Goal: Task Accomplishment & Management: Complete application form

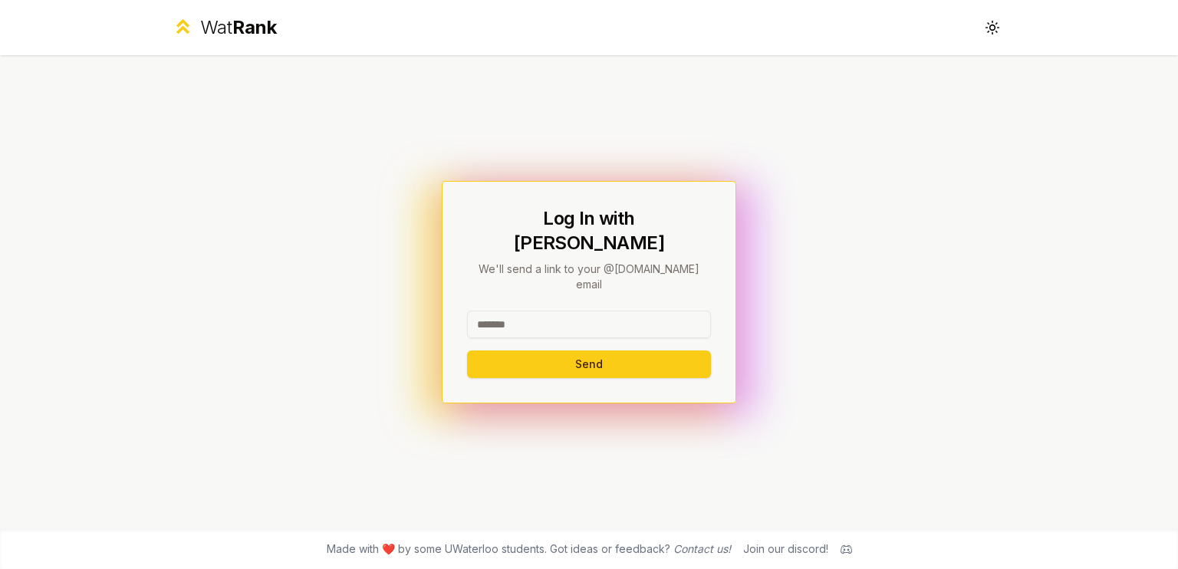
click at [557, 311] on input at bounding box center [589, 325] width 244 height 28
type input "******"
click at [589, 351] on button "Send" at bounding box center [589, 365] width 244 height 28
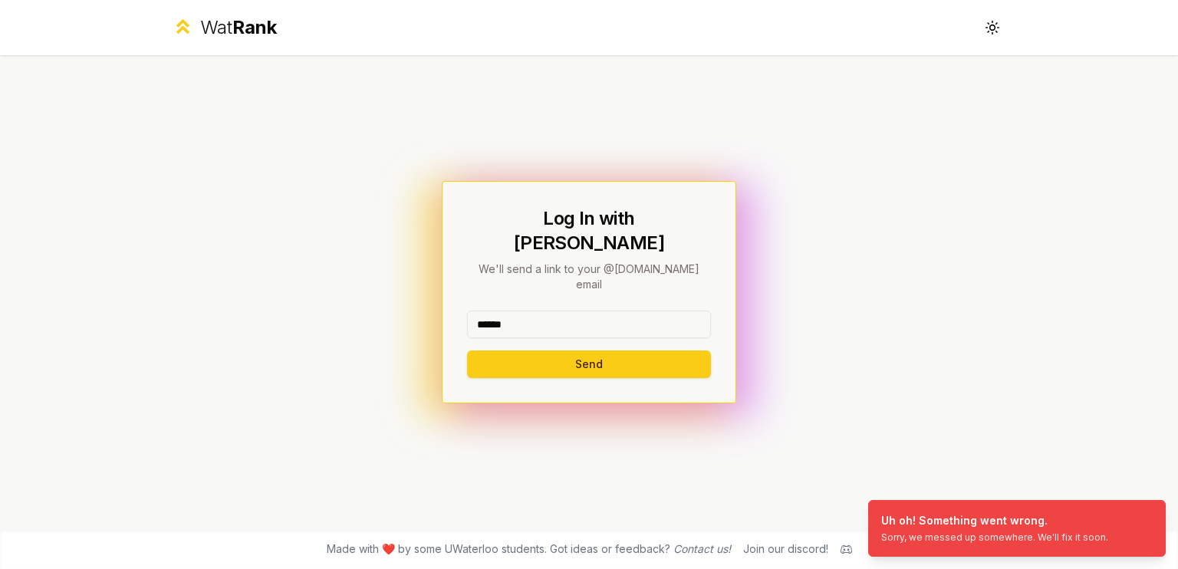
click at [636, 311] on input "******" at bounding box center [589, 325] width 244 height 28
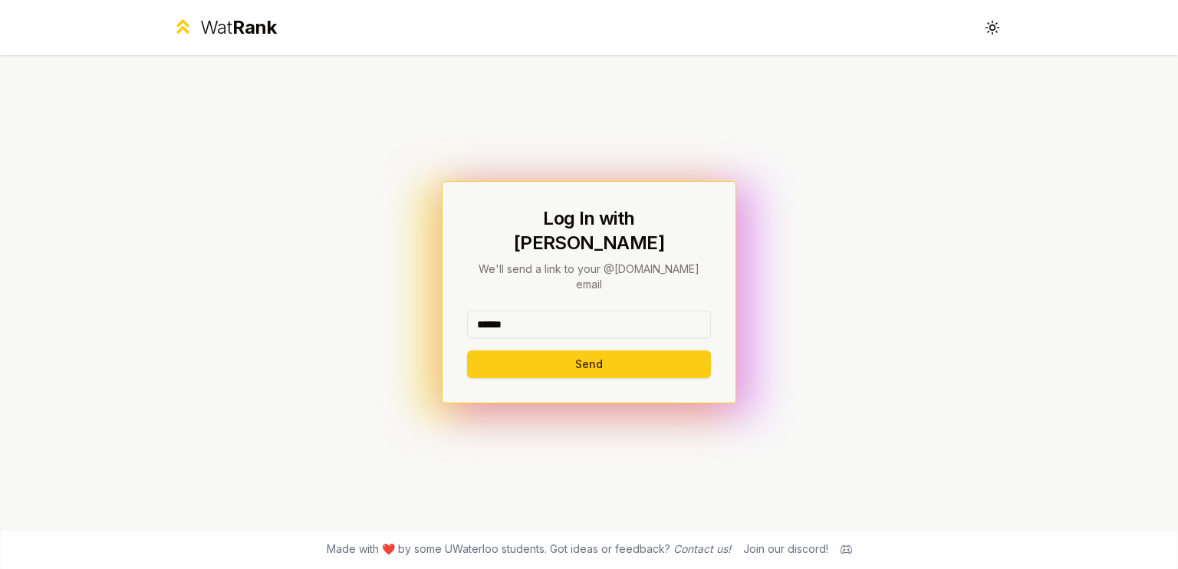
drag, startPoint x: 636, startPoint y: 308, endPoint x: 503, endPoint y: 299, distance: 133.0
click at [503, 311] on input "******" at bounding box center [589, 325] width 244 height 28
click at [608, 351] on button "Send" at bounding box center [589, 365] width 244 height 28
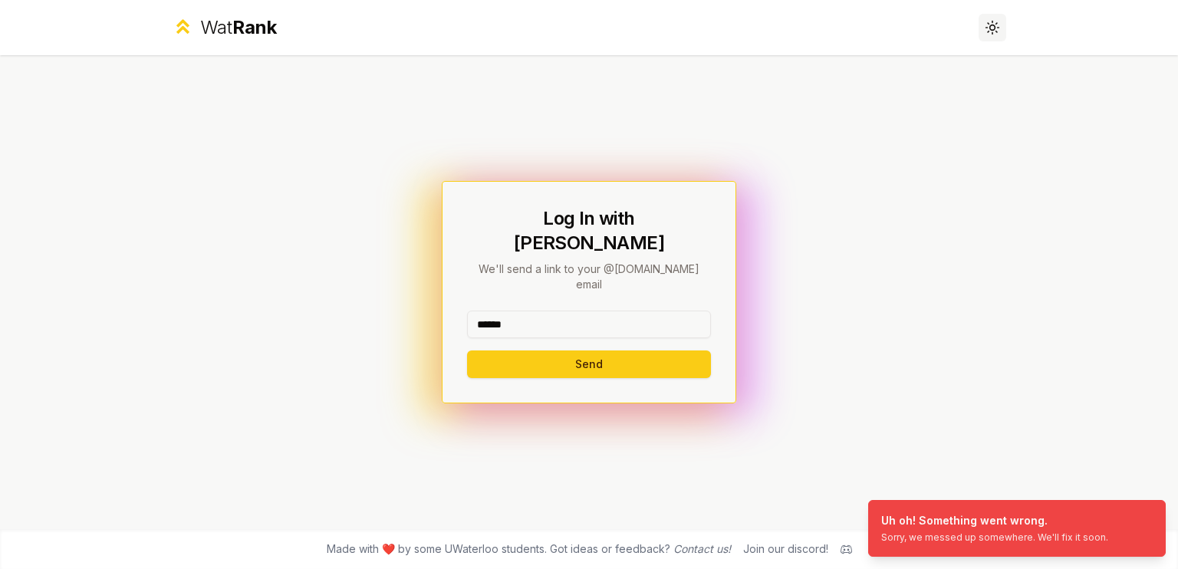
click at [992, 27] on icon at bounding box center [992, 27] width 15 height 15
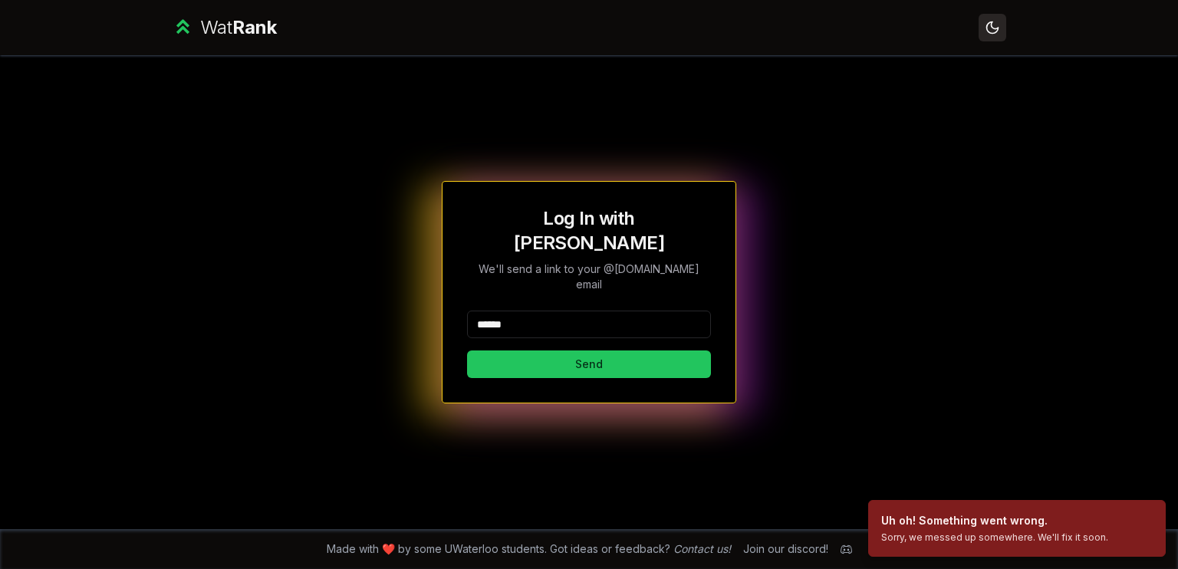
click at [992, 27] on icon at bounding box center [992, 27] width 11 height 11
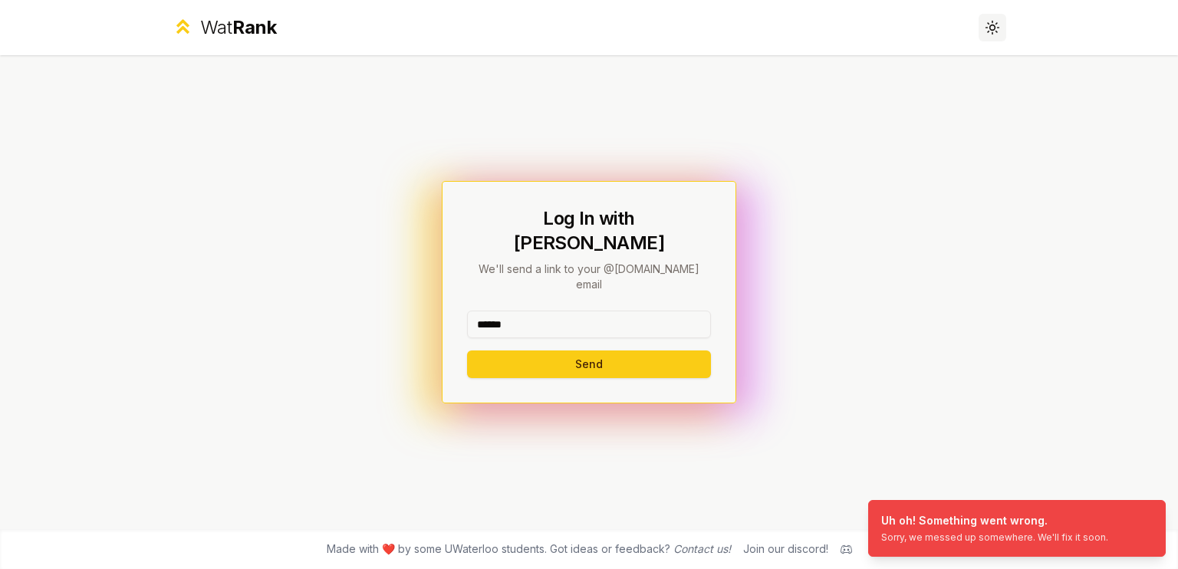
click at [992, 27] on icon at bounding box center [992, 27] width 15 height 15
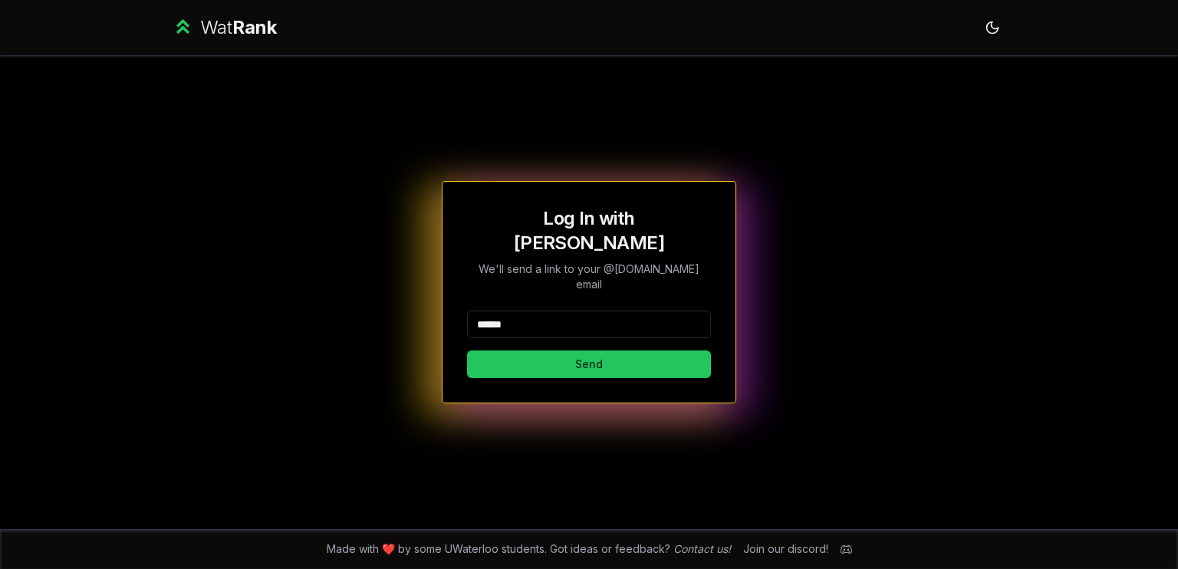
click at [611, 312] on input "******" at bounding box center [589, 325] width 244 height 28
click at [609, 351] on button "Send" at bounding box center [589, 365] width 244 height 28
click at [232, 19] on span "Rank" at bounding box center [254, 27] width 45 height 22
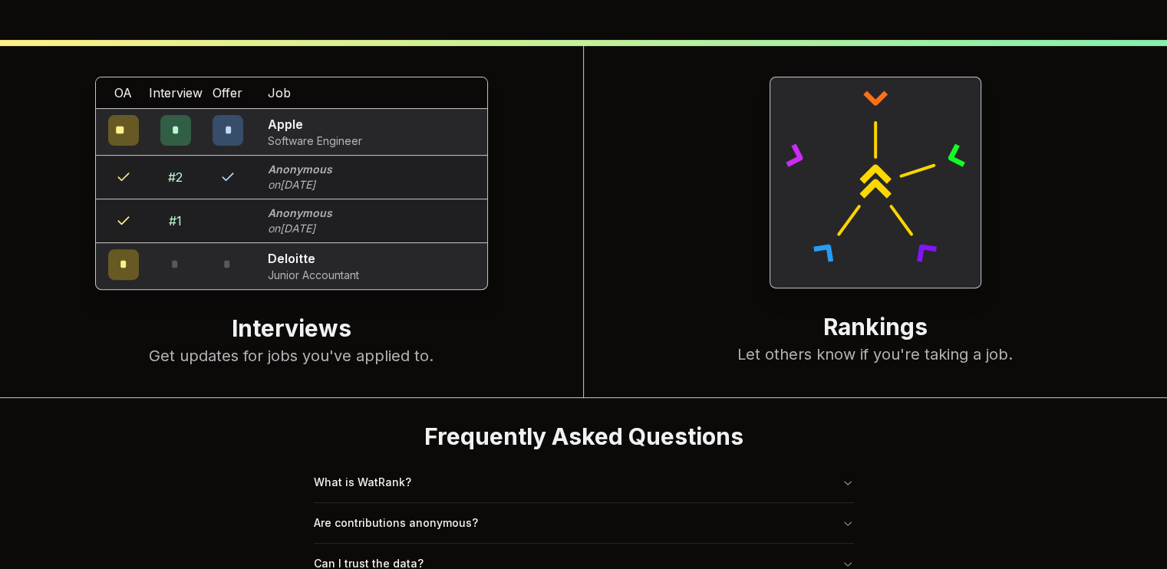
scroll to position [589, 0]
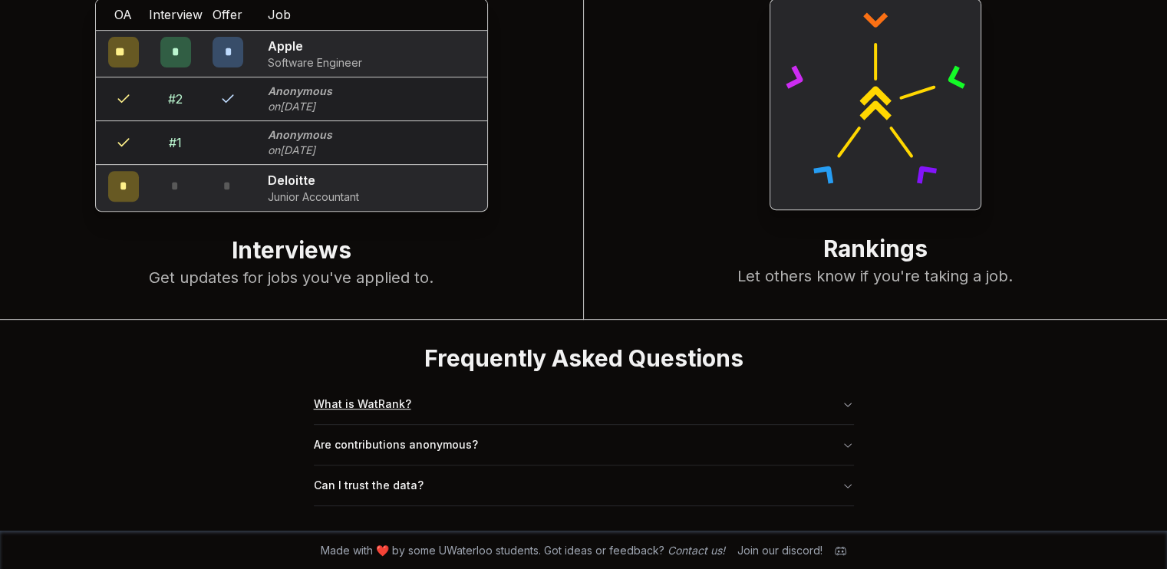
click at [423, 401] on button "What is WatRank?" at bounding box center [584, 404] width 540 height 40
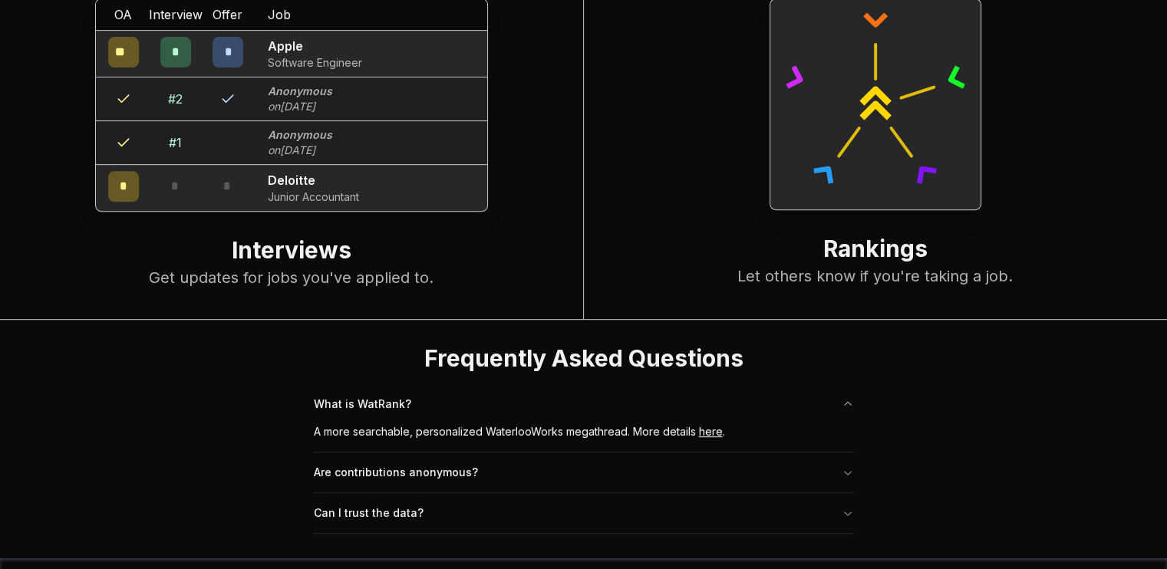
scroll to position [617, 0]
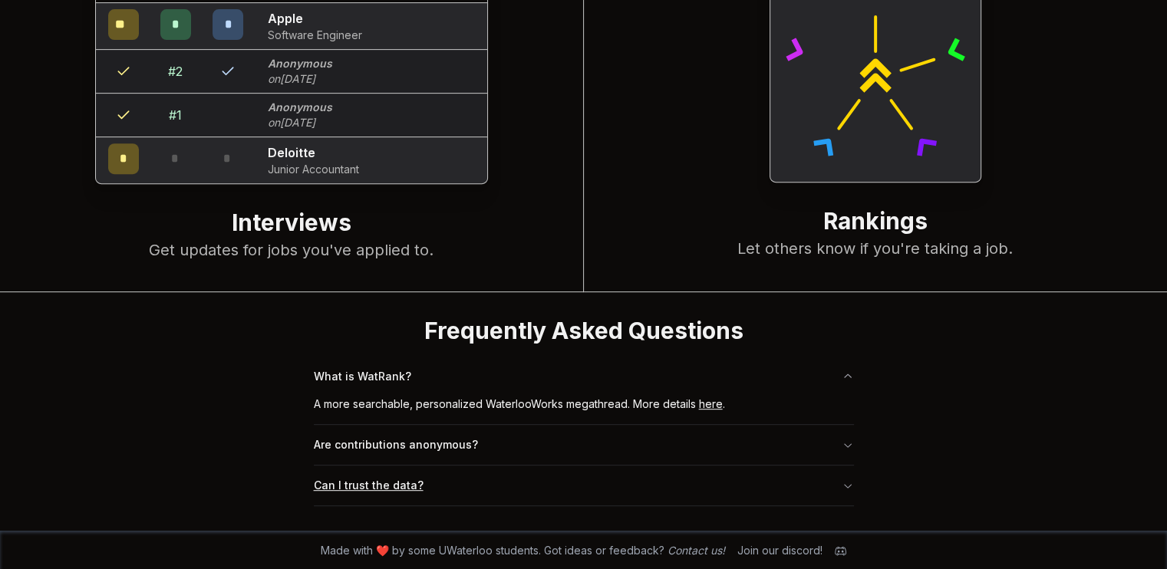
click at [466, 490] on button "Can I trust the data?" at bounding box center [584, 486] width 540 height 40
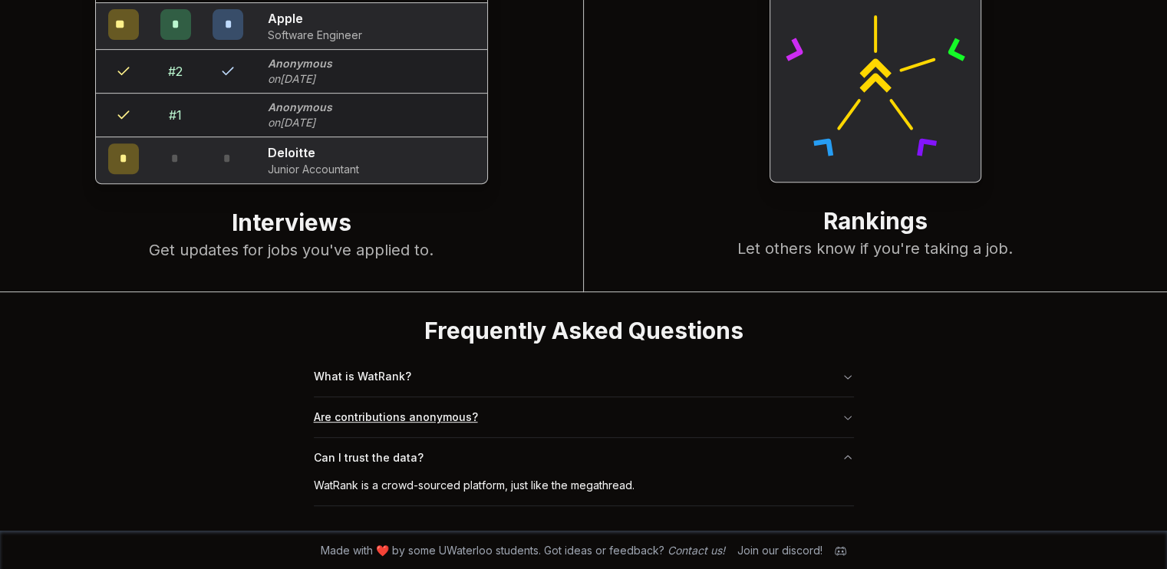
click at [529, 414] on button "Are contributions anonymous?" at bounding box center [584, 417] width 540 height 40
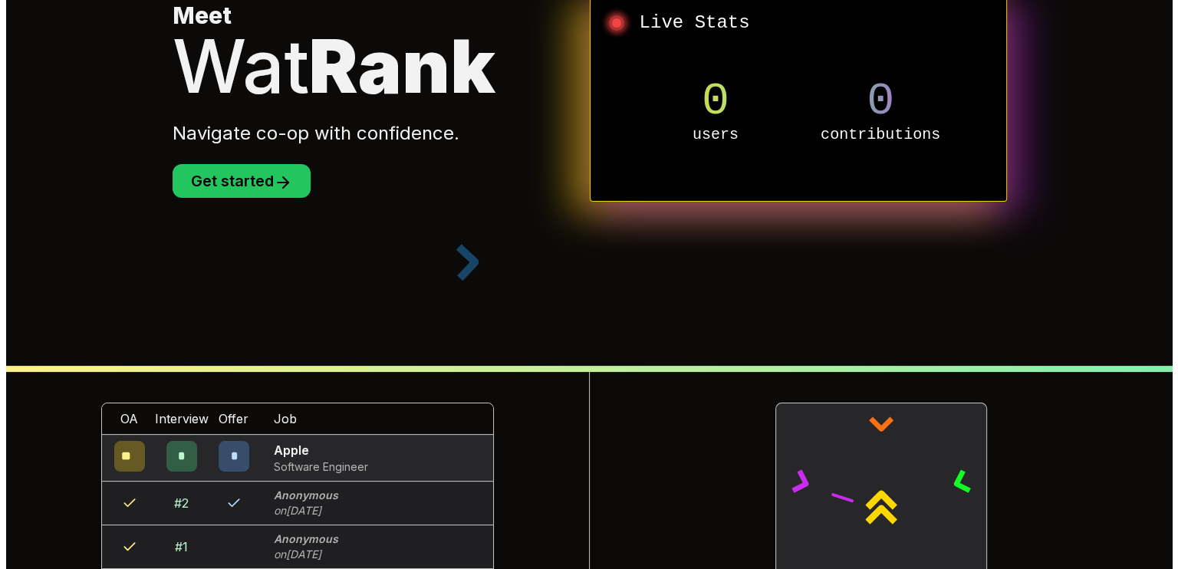
scroll to position [0, 0]
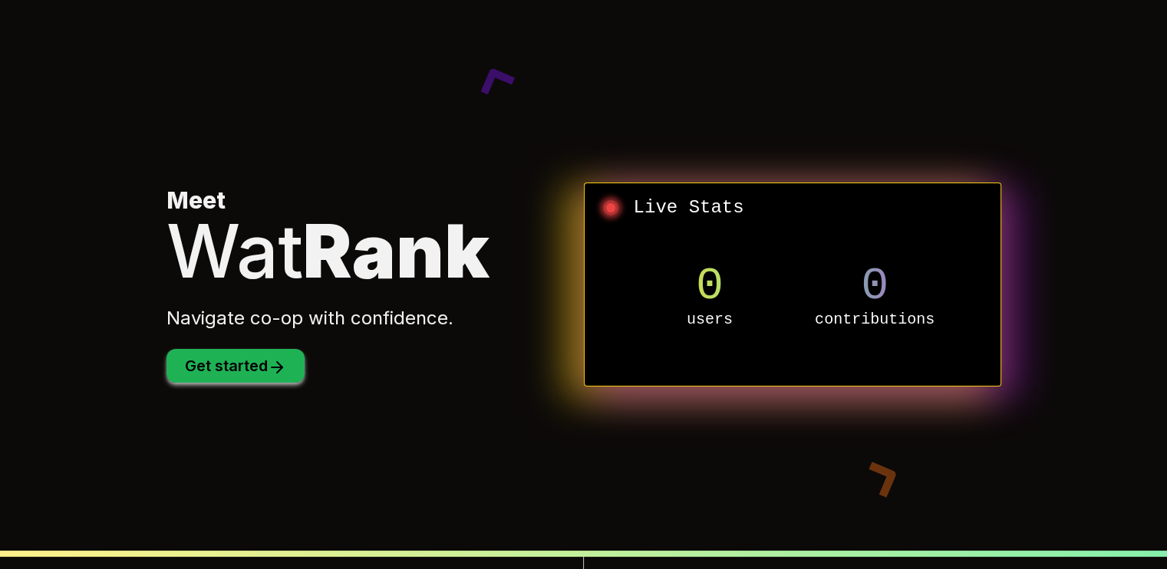
click at [252, 358] on button "Get started" at bounding box center [235, 366] width 138 height 34
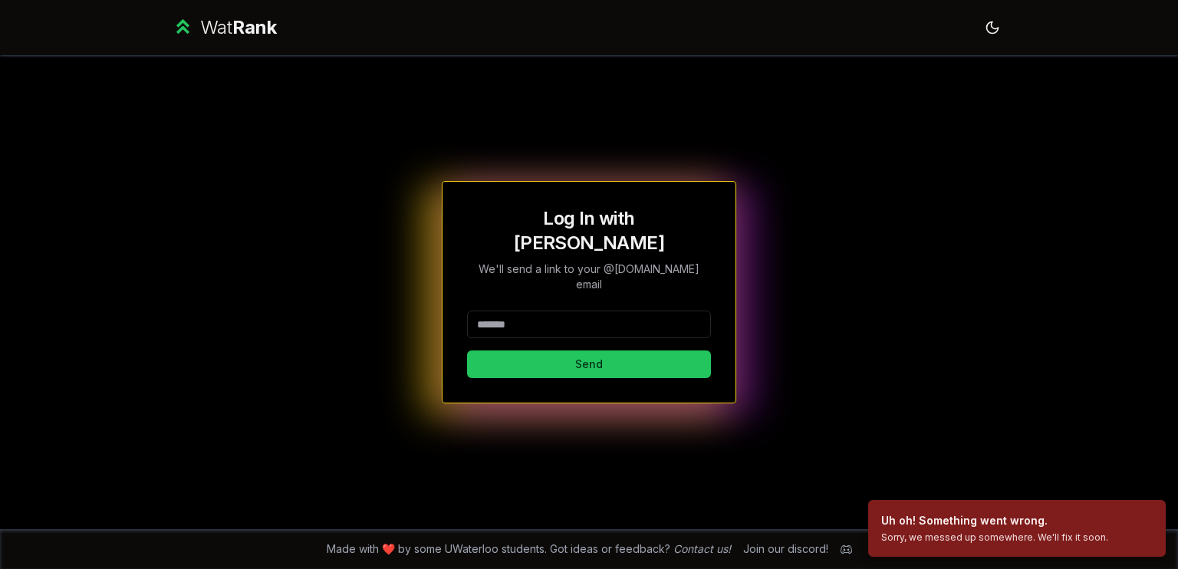
click at [560, 311] on input at bounding box center [589, 325] width 244 height 28
type input "******"
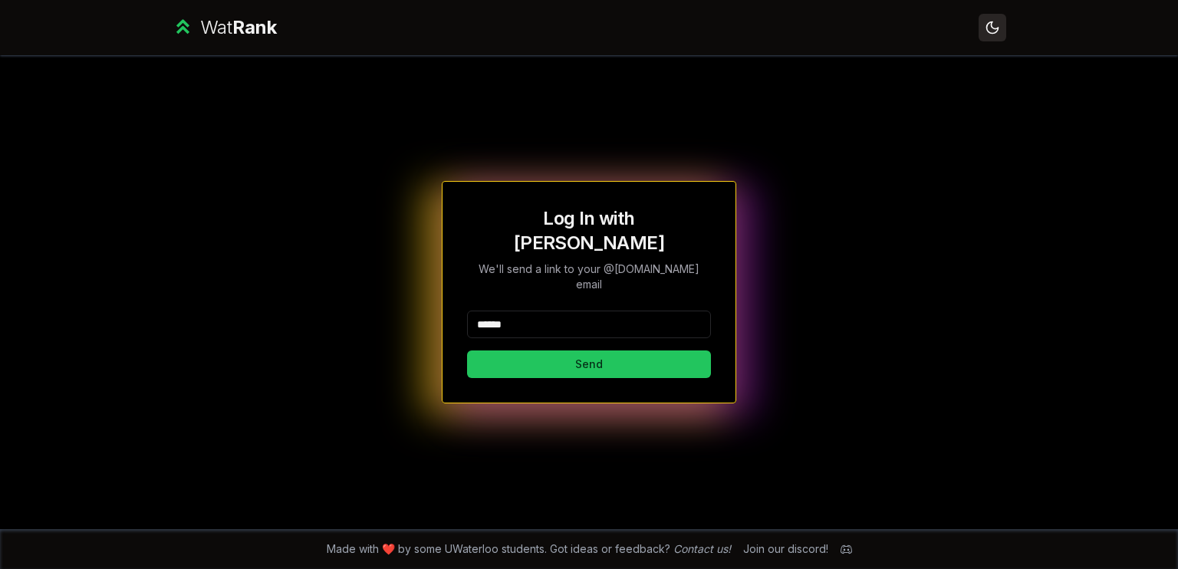
click at [994, 26] on icon at bounding box center [992, 27] width 15 height 15
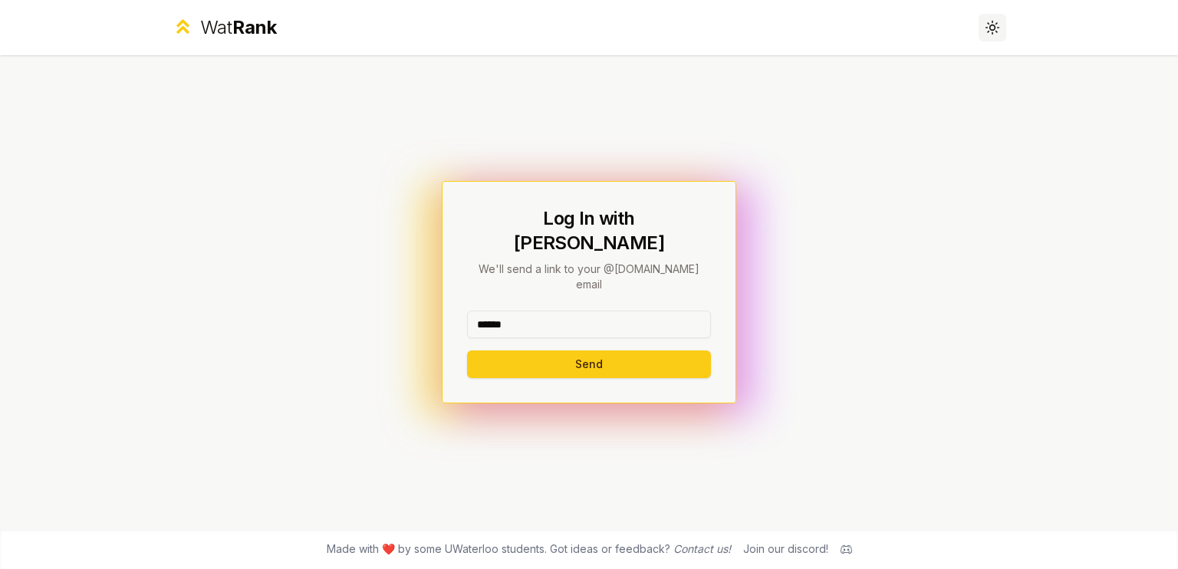
click at [994, 26] on circle at bounding box center [993, 27] width 5 height 5
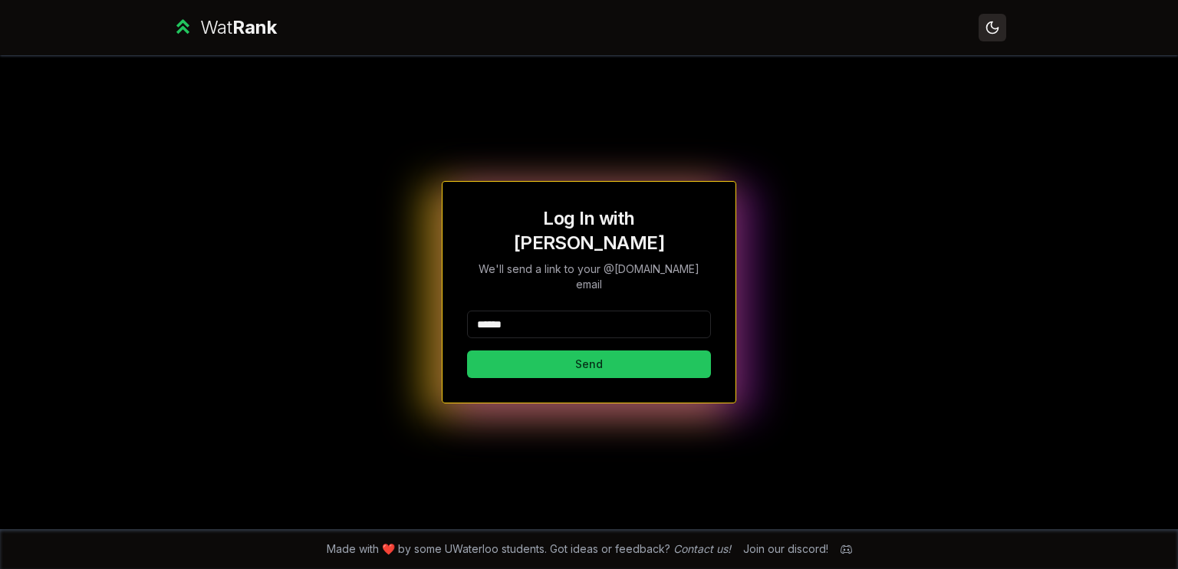
click at [994, 26] on icon at bounding box center [992, 27] width 15 height 15
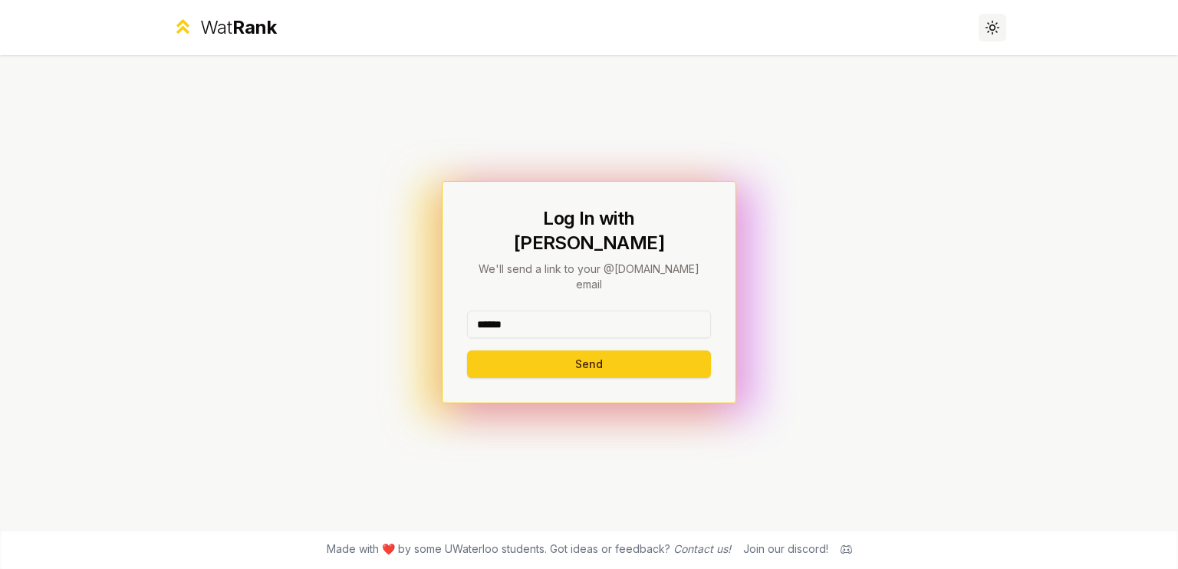
click at [994, 26] on circle at bounding box center [993, 27] width 5 height 5
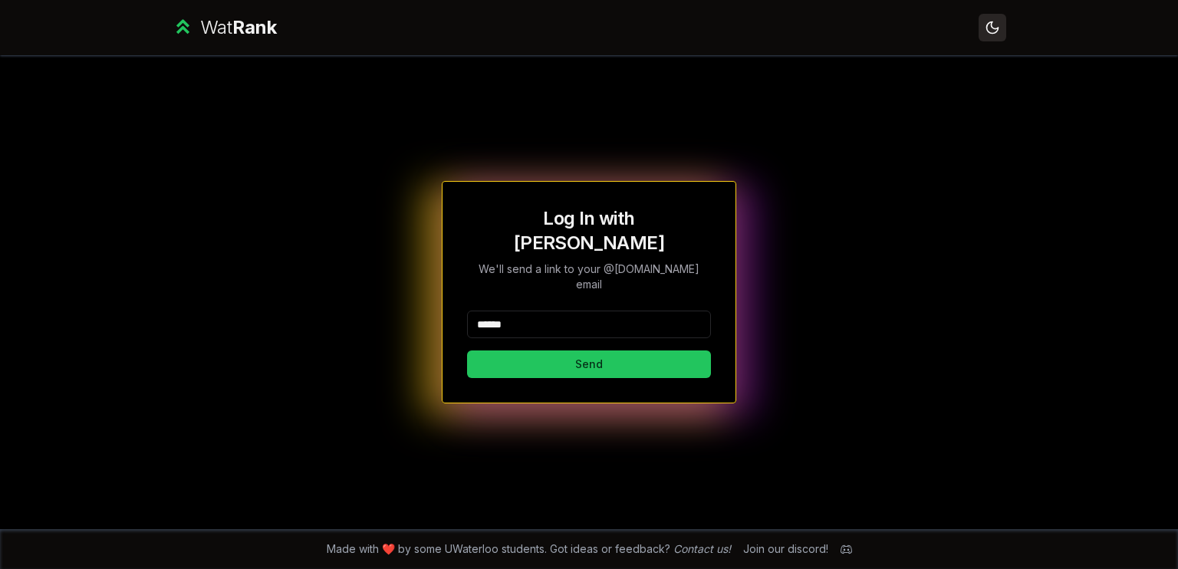
click at [994, 26] on icon at bounding box center [992, 27] width 15 height 15
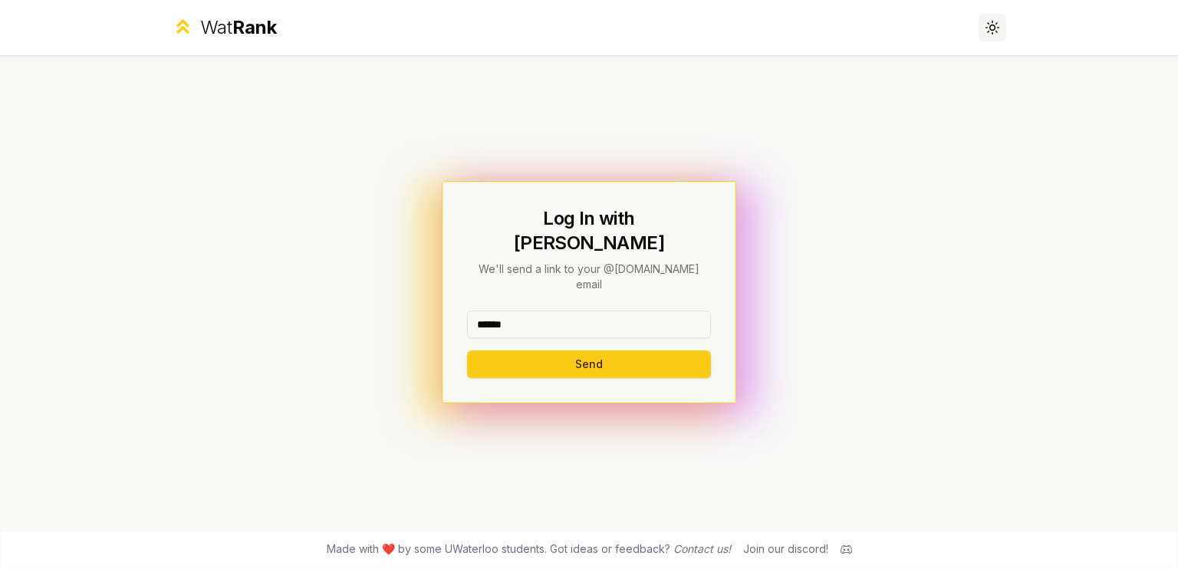
click at [994, 26] on circle at bounding box center [993, 27] width 5 height 5
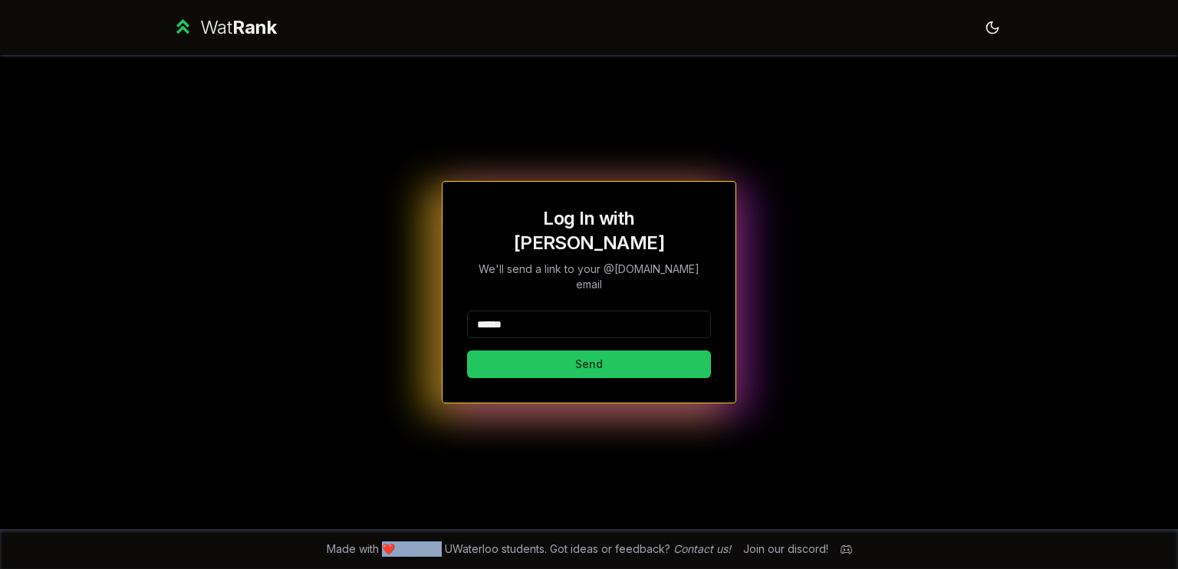
drag, startPoint x: 384, startPoint y: 546, endPoint x: 443, endPoint y: 552, distance: 58.6
click at [443, 552] on span "Made with ❤️ by some UWaterloo students. Got ideas or feedback? Contact us!" at bounding box center [529, 549] width 404 height 15
click at [455, 552] on span "Made with ❤️ by some UWaterloo students. Got ideas or feedback? Contact us!" at bounding box center [529, 549] width 404 height 15
click at [688, 548] on link "Contact us!" at bounding box center [703, 548] width 58 height 13
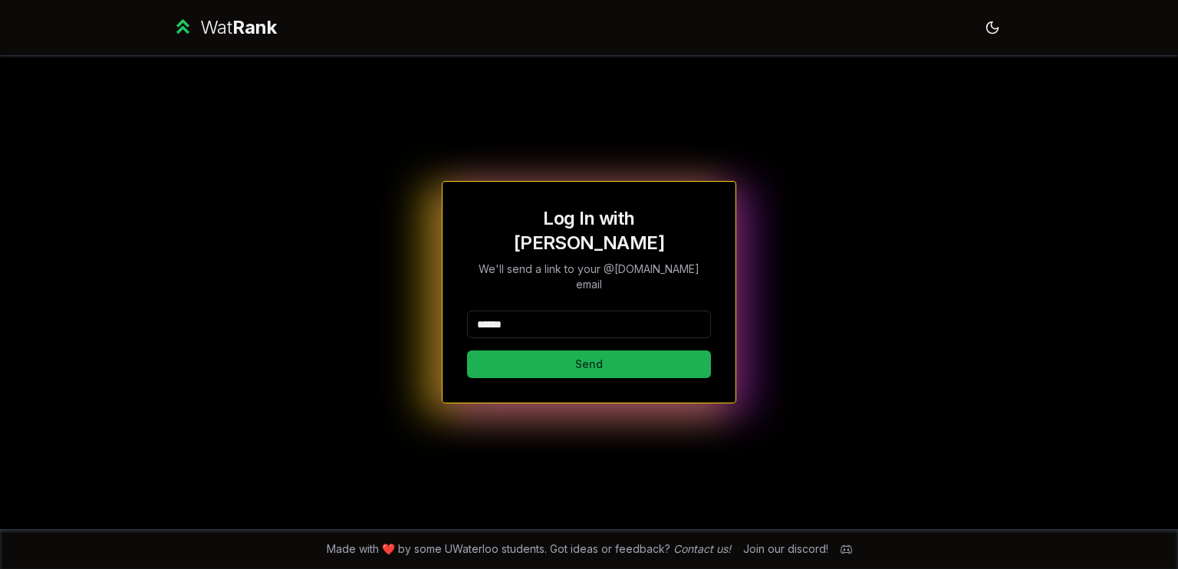
click at [620, 351] on button "Send" at bounding box center [589, 365] width 244 height 28
